Goal: Communication & Community: Answer question/provide support

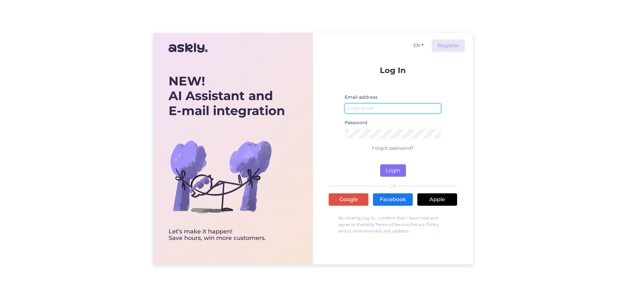
type input "[EMAIL_ADDRESS][DOMAIN_NAME]"
click at [396, 166] on button "Login" at bounding box center [393, 170] width 26 height 12
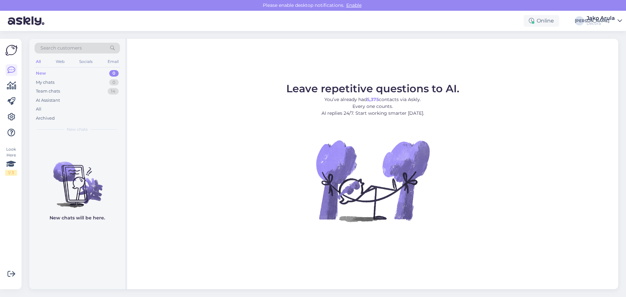
click at [60, 73] on div "New 0" at bounding box center [77, 73] width 85 height 9
click at [46, 81] on div "My chats" at bounding box center [45, 82] width 19 height 7
click at [10, 72] on icon at bounding box center [11, 70] width 8 height 8
click at [50, 90] on div "Team chats" at bounding box center [48, 91] width 24 height 7
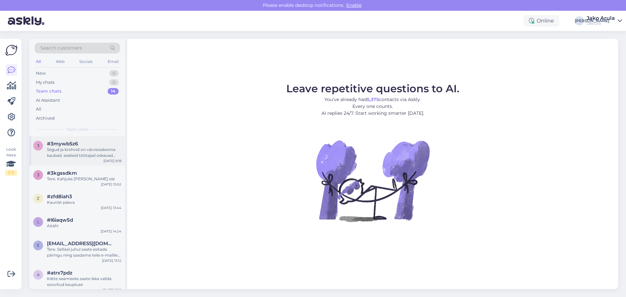
click at [100, 155] on div "Segud ja krohvid on värviosakonna kaubad, sealsed töötajad oskavad kõige paremi…" at bounding box center [84, 153] width 74 height 12
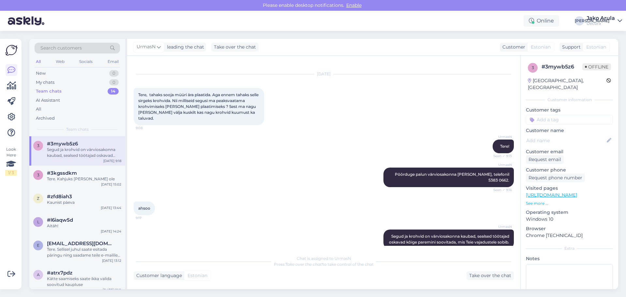
scroll to position [13, 0]
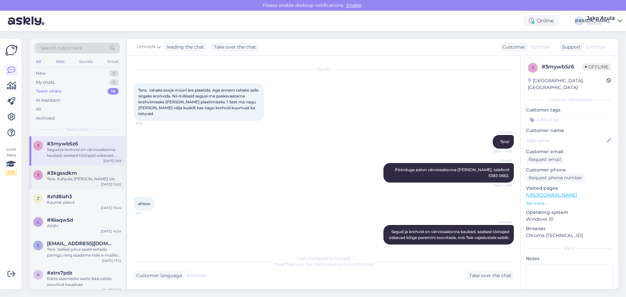
click at [85, 177] on div "Tere. Kahjuks [PERSON_NAME] ole" at bounding box center [84, 179] width 74 height 6
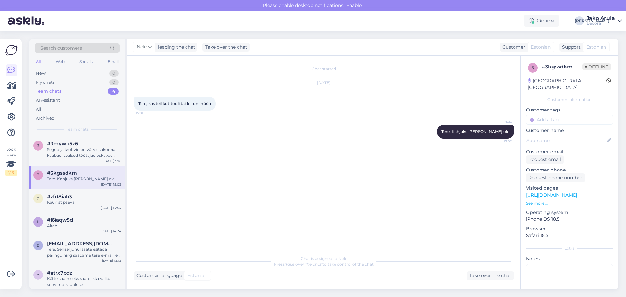
scroll to position [0, 0]
click at [75, 201] on div "Kaunist päeva" at bounding box center [84, 202] width 74 height 6
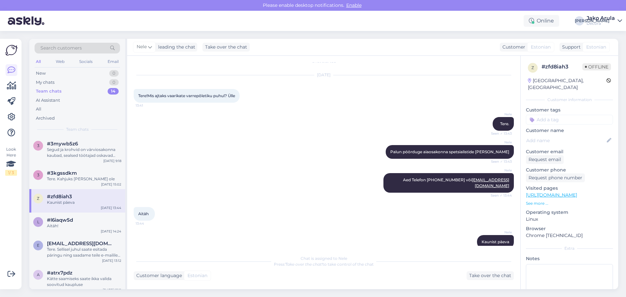
scroll to position [12, 0]
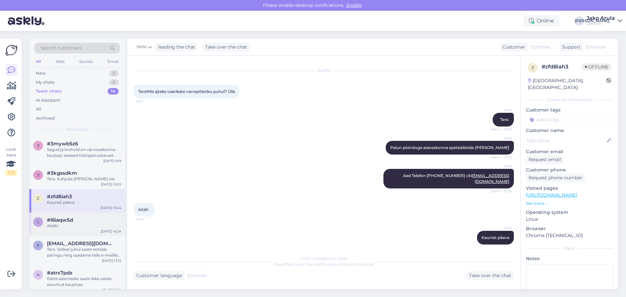
click at [64, 224] on div "Aitäh!" at bounding box center [84, 226] width 74 height 6
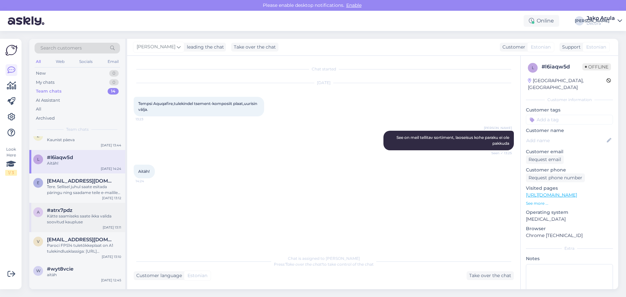
scroll to position [65, 0]
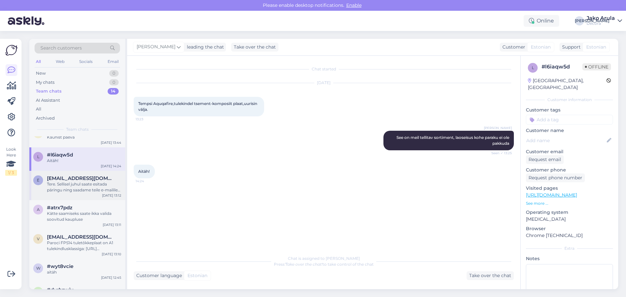
click at [86, 183] on div "Tere. Sellisel juhul saate esitada päringu ning saadame teile e-mailile tasumis…" at bounding box center [84, 187] width 74 height 12
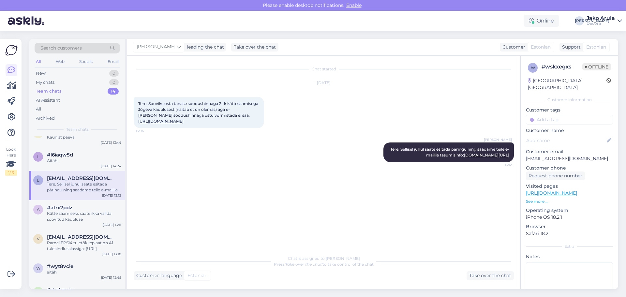
click at [183, 121] on link "[URL][DOMAIN_NAME]" at bounding box center [160, 121] width 45 height 5
click at [91, 210] on div "Kätte saamiseks saate ikka valida soovitud kaupluse" at bounding box center [84, 216] width 74 height 12
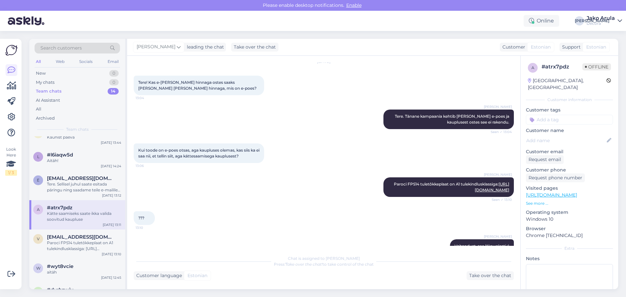
scroll to position [33, 0]
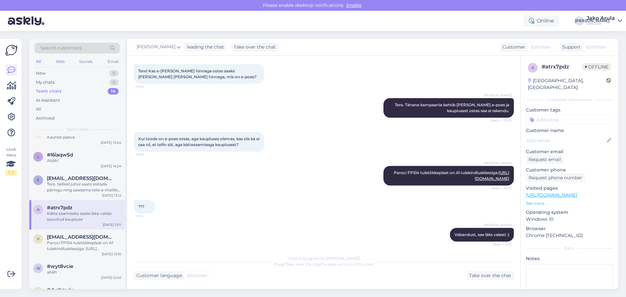
click at [362, 270] on div "Chat is assigned to [PERSON_NAME] Press 'Take over the chat' to take control of…" at bounding box center [324, 266] width 380 height 28
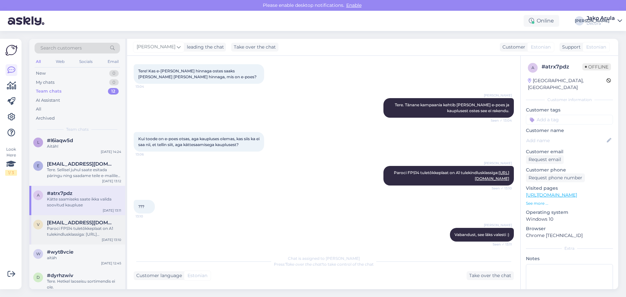
click at [78, 240] on div "v [EMAIL_ADDRESS][DOMAIN_NAME] Paroci FPS14 tuletõkkeplaat on A1 tulekindluskla…" at bounding box center [77, 229] width 96 height 29
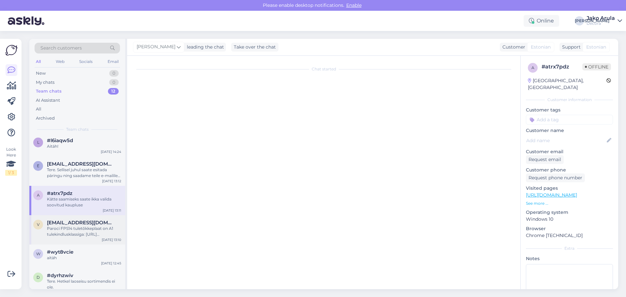
scroll to position [75, 0]
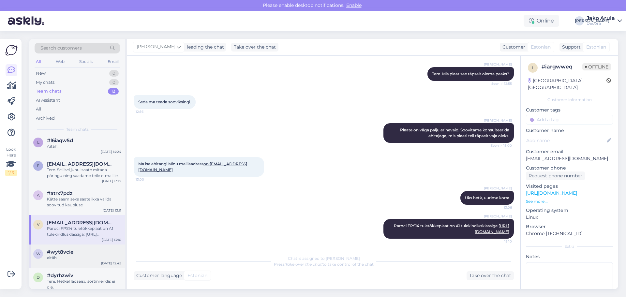
click at [83, 255] on div "aitäh" at bounding box center [84, 258] width 74 height 6
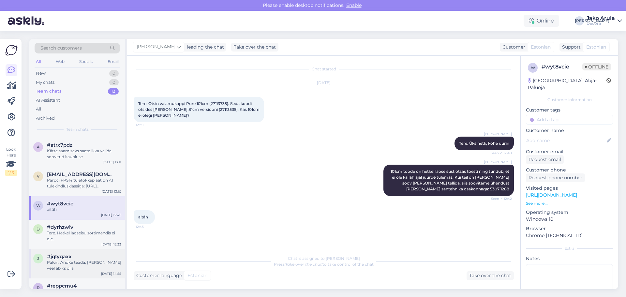
scroll to position [98, 0]
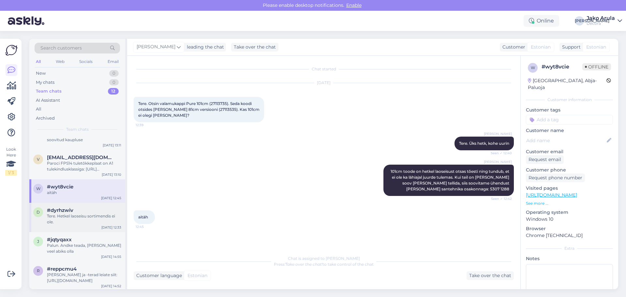
click at [73, 218] on div "Tere. Hetkel laoseisu sortimendis ei ole." at bounding box center [84, 219] width 74 height 12
